Goal: Task Accomplishment & Management: Use online tool/utility

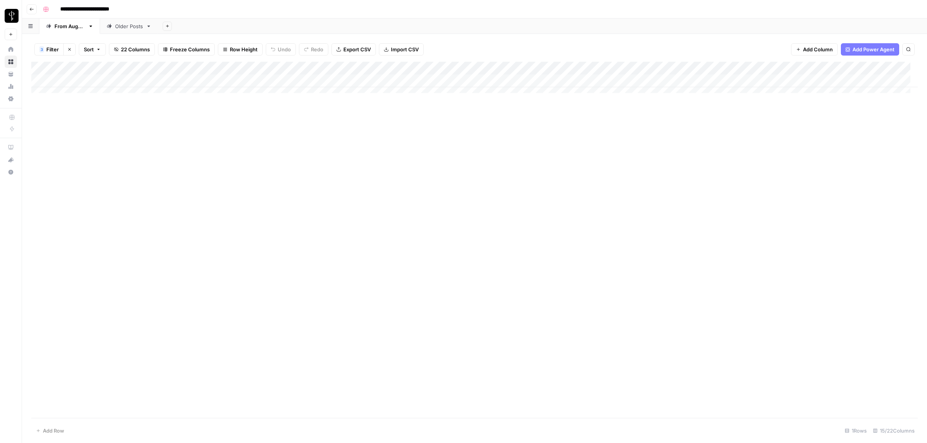
click at [472, 305] on div "Add Column" at bounding box center [474, 240] width 886 height 356
click at [279, 81] on div "Add Column" at bounding box center [474, 88] width 886 height 52
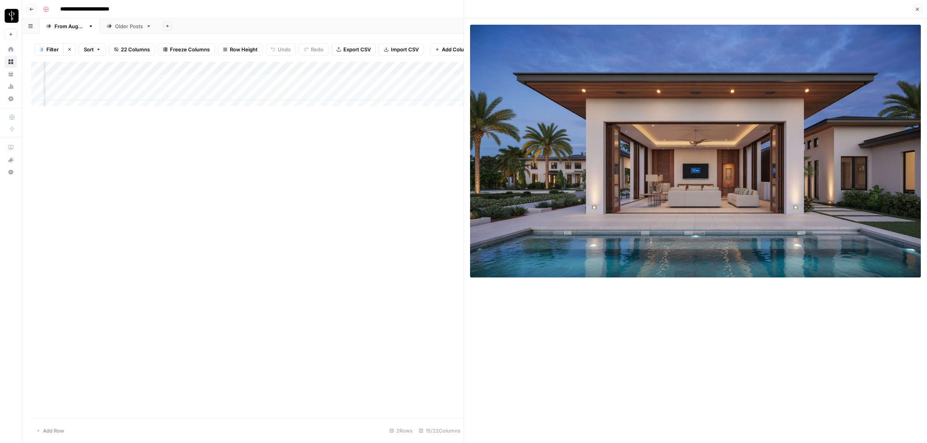
click at [917, 8] on icon "button" at bounding box center [917, 9] width 5 height 5
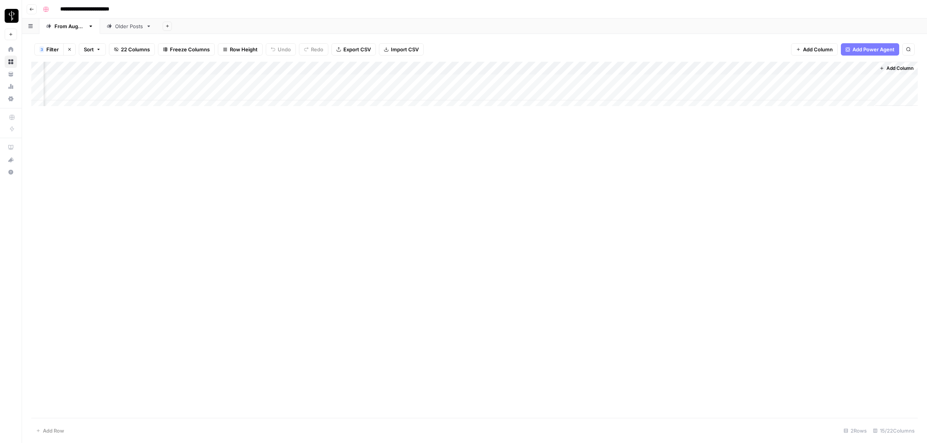
scroll to position [0, 302]
click at [599, 80] on div "Add Column" at bounding box center [474, 88] width 886 height 52
type textarea "**********"
click at [593, 172] on div "Add Column" at bounding box center [474, 240] width 886 height 356
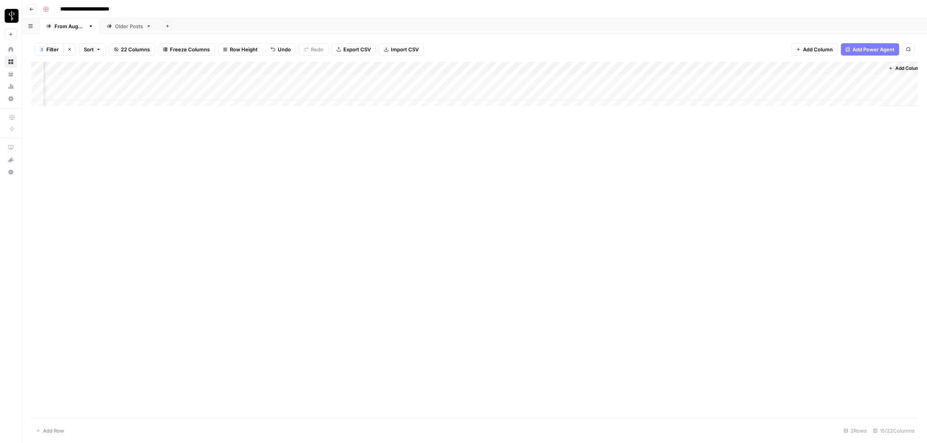
click at [748, 78] on div "Add Column" at bounding box center [474, 88] width 886 height 52
click at [748, 78] on div at bounding box center [764, 84] width 77 height 14
click at [753, 138] on button "Do Not Post" at bounding box center [751, 138] width 34 height 9
click at [650, 176] on div "Add Column" at bounding box center [474, 240] width 886 height 356
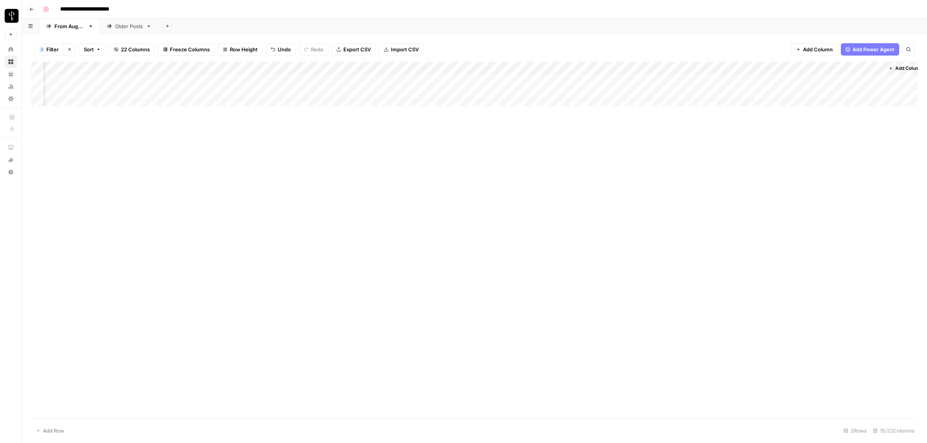
click at [667, 78] on div "Add Column" at bounding box center [474, 88] width 886 height 52
click at [286, 96] on div "Add Column" at bounding box center [474, 88] width 886 height 52
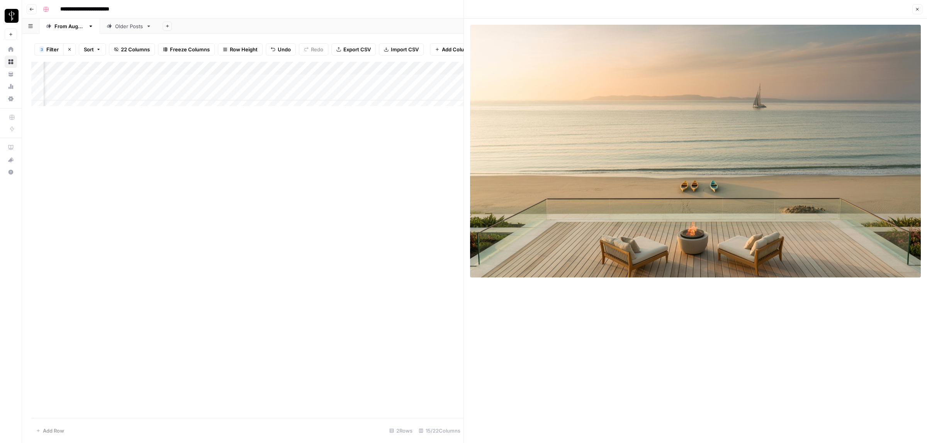
click at [383, 102] on div "Add Column" at bounding box center [247, 88] width 432 height 52
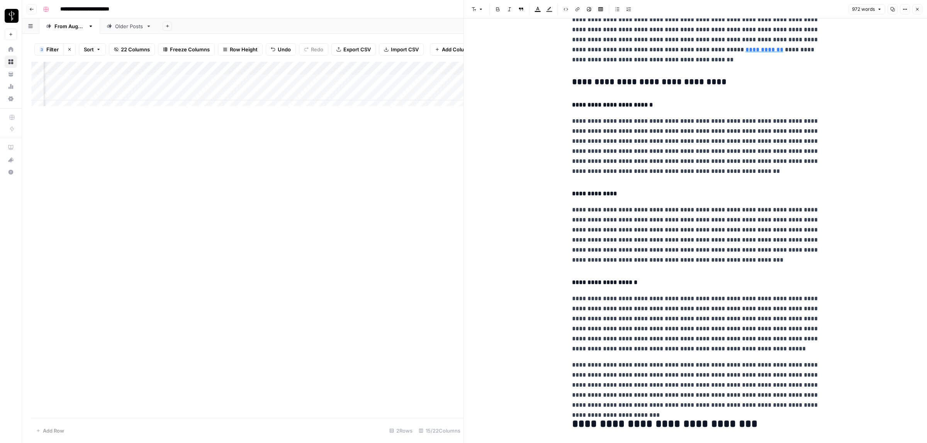
scroll to position [723, 0]
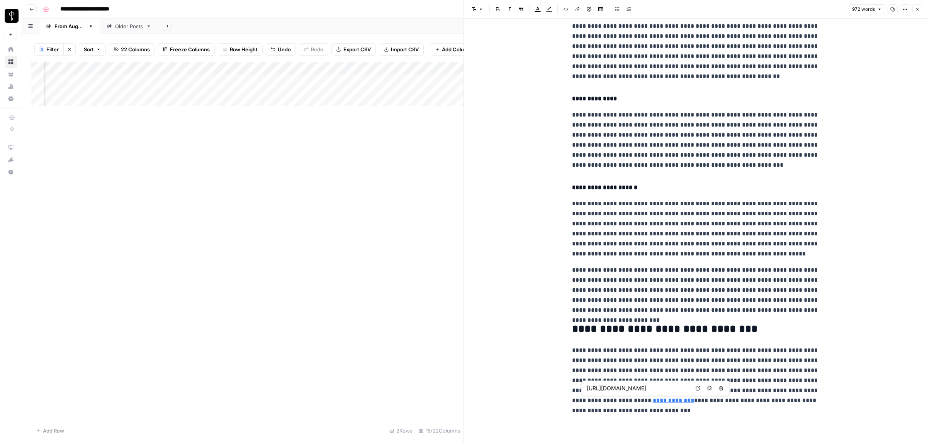
click at [653, 399] on link "**********" at bounding box center [673, 401] width 41 height 6
click at [696, 389] on icon at bounding box center [698, 388] width 5 height 5
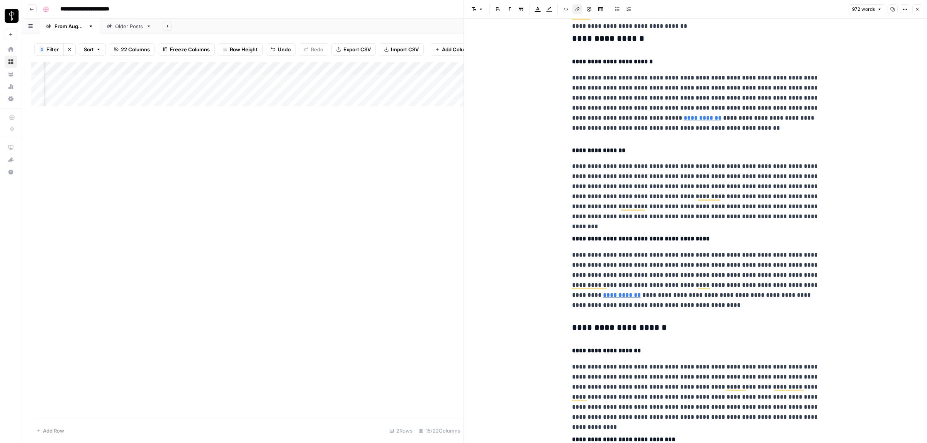
scroll to position [0, 0]
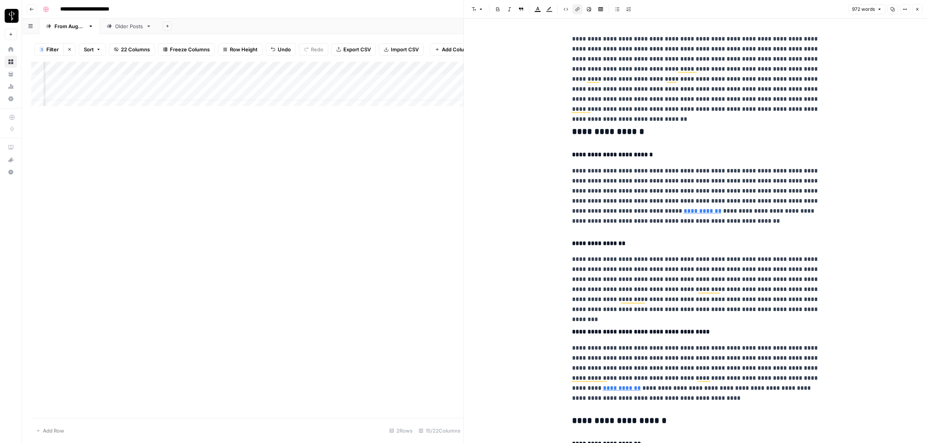
drag, startPoint x: 567, startPoint y: 128, endPoint x: 560, endPoint y: 95, distance: 33.9
click at [482, 7] on icon "button" at bounding box center [480, 9] width 5 height 5
click at [489, 47] on span "heading 2" at bounding box center [502, 50] width 37 height 9
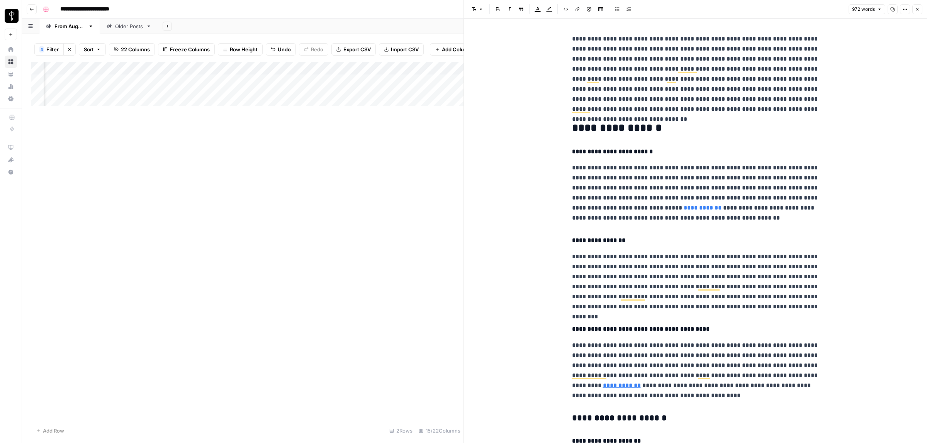
click at [479, 8] on icon "button" at bounding box center [480, 9] width 5 height 5
click at [478, 7] on icon "button" at bounding box center [480, 9] width 5 height 5
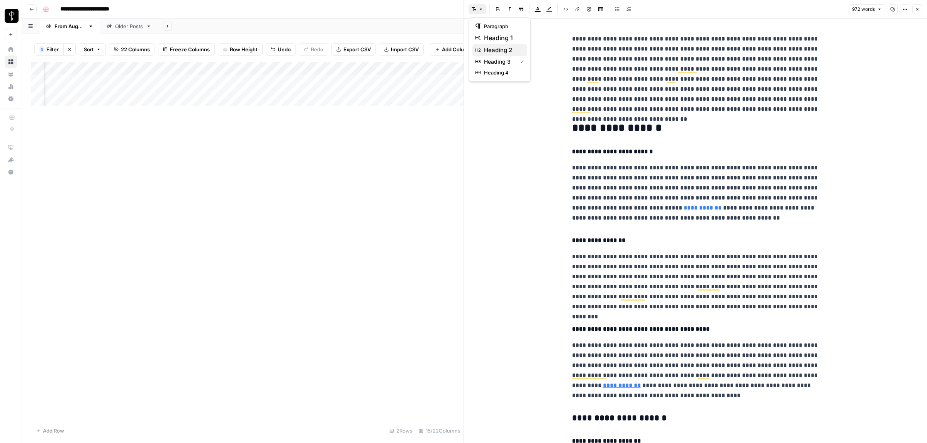
click at [502, 50] on span "heading 2" at bounding box center [502, 50] width 37 height 9
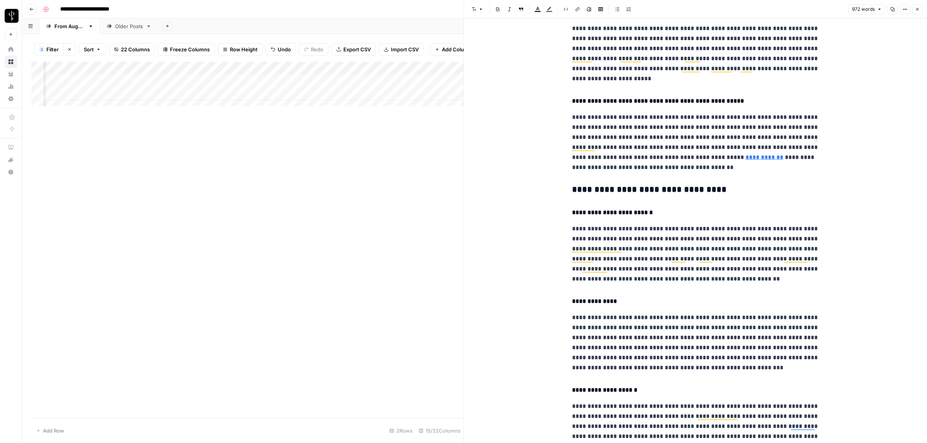
click at [567, 188] on div "**********" at bounding box center [695, 69] width 256 height 1106
click at [474, 9] on icon "button" at bounding box center [474, 9] width 5 height 5
click at [505, 48] on span "heading 2" at bounding box center [502, 50] width 37 height 9
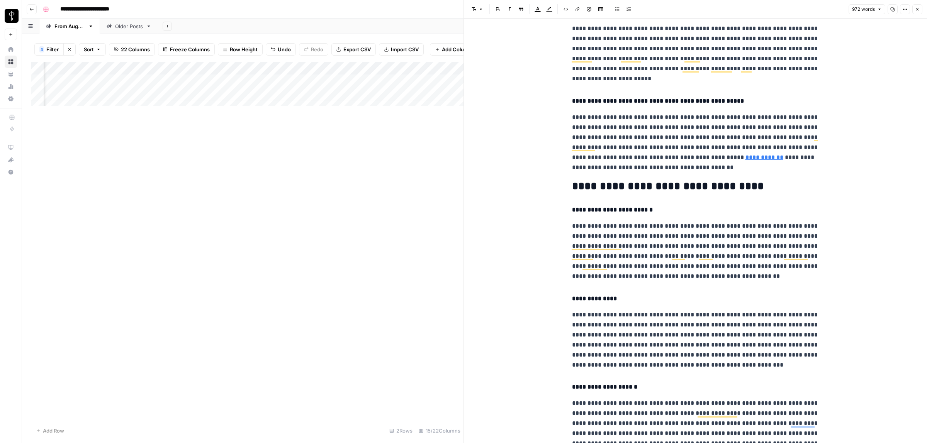
scroll to position [643, 0]
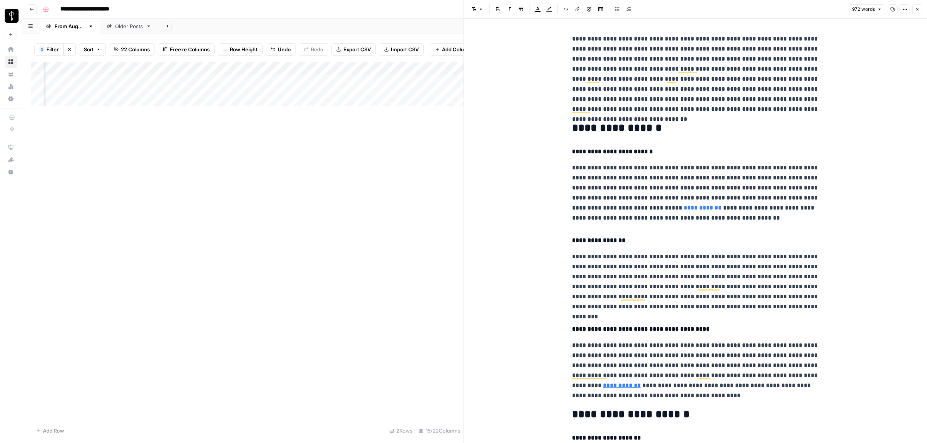
click at [917, 8] on icon "button" at bounding box center [917, 9] width 5 height 5
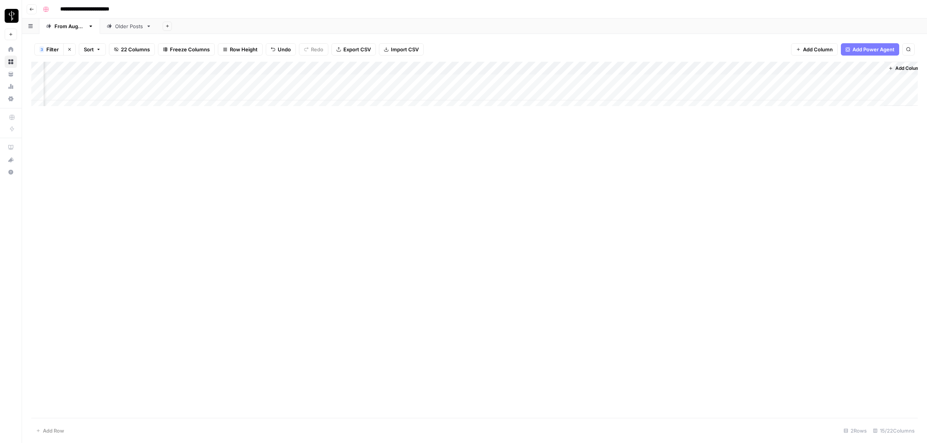
click at [545, 94] on div "Add Column" at bounding box center [474, 88] width 886 height 52
click at [358, 202] on div "Add Column" at bounding box center [474, 240] width 886 height 356
click at [597, 91] on div "Add Column" at bounding box center [474, 88] width 886 height 52
type textarea "**********"
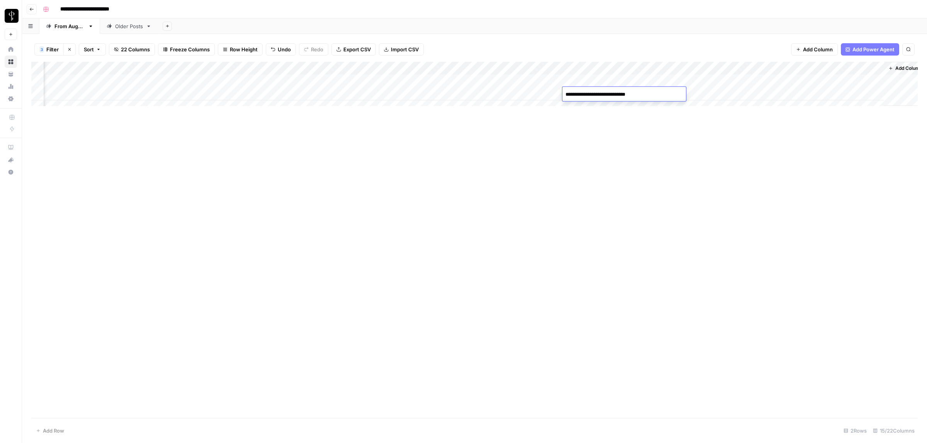
click at [727, 138] on div "Add Column" at bounding box center [474, 240] width 886 height 356
click at [736, 96] on div "Add Column" at bounding box center [474, 88] width 886 height 52
click at [744, 122] on button "Posted" at bounding box center [745, 123] width 23 height 9
click at [237, 186] on div "Add Column" at bounding box center [474, 240] width 886 height 356
